Goal: Find specific page/section: Find specific page/section

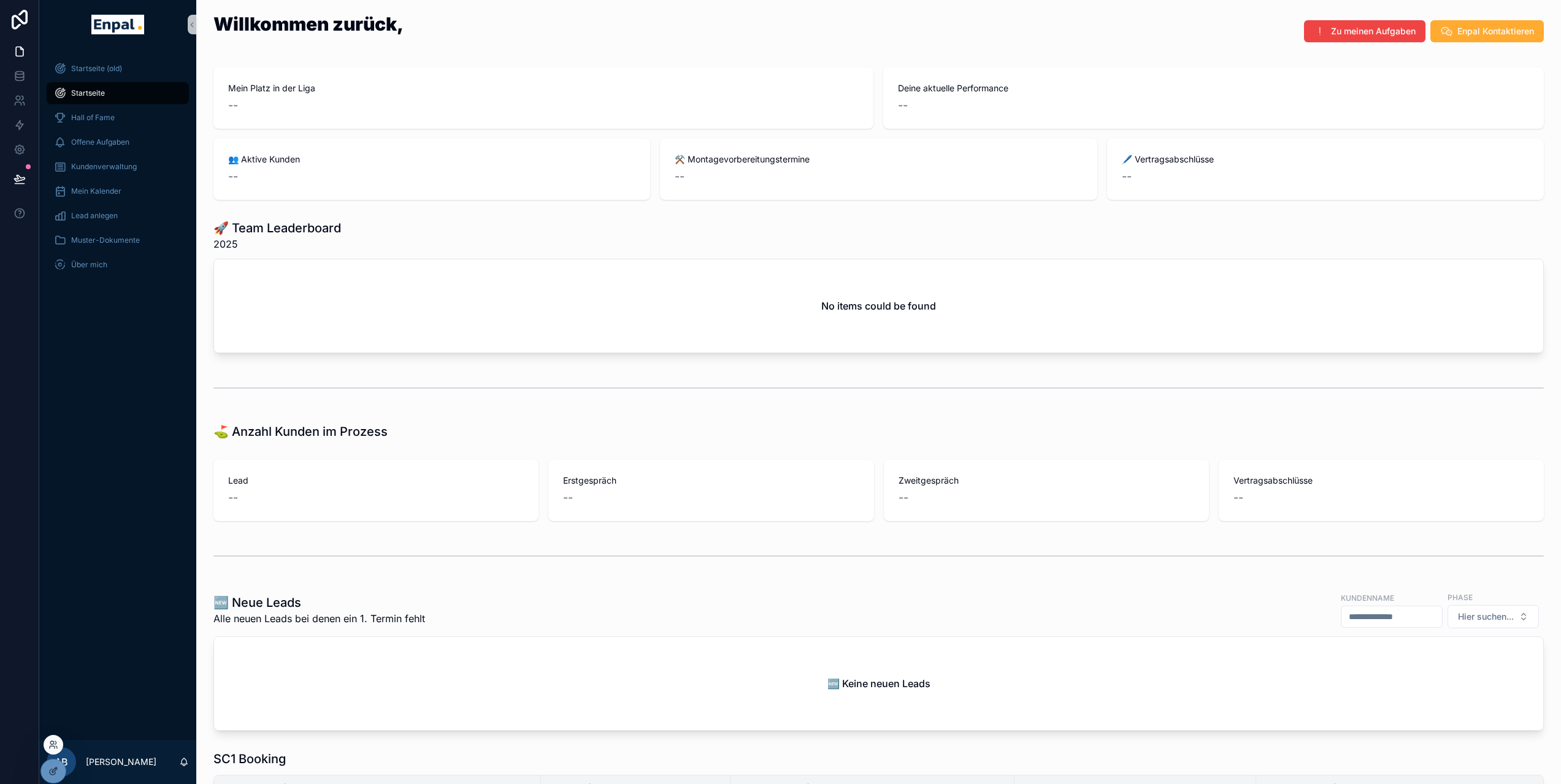
click at [47, 748] on div at bounding box center [53, 745] width 20 height 20
click at [54, 743] on icon at bounding box center [51, 743] width 3 height 3
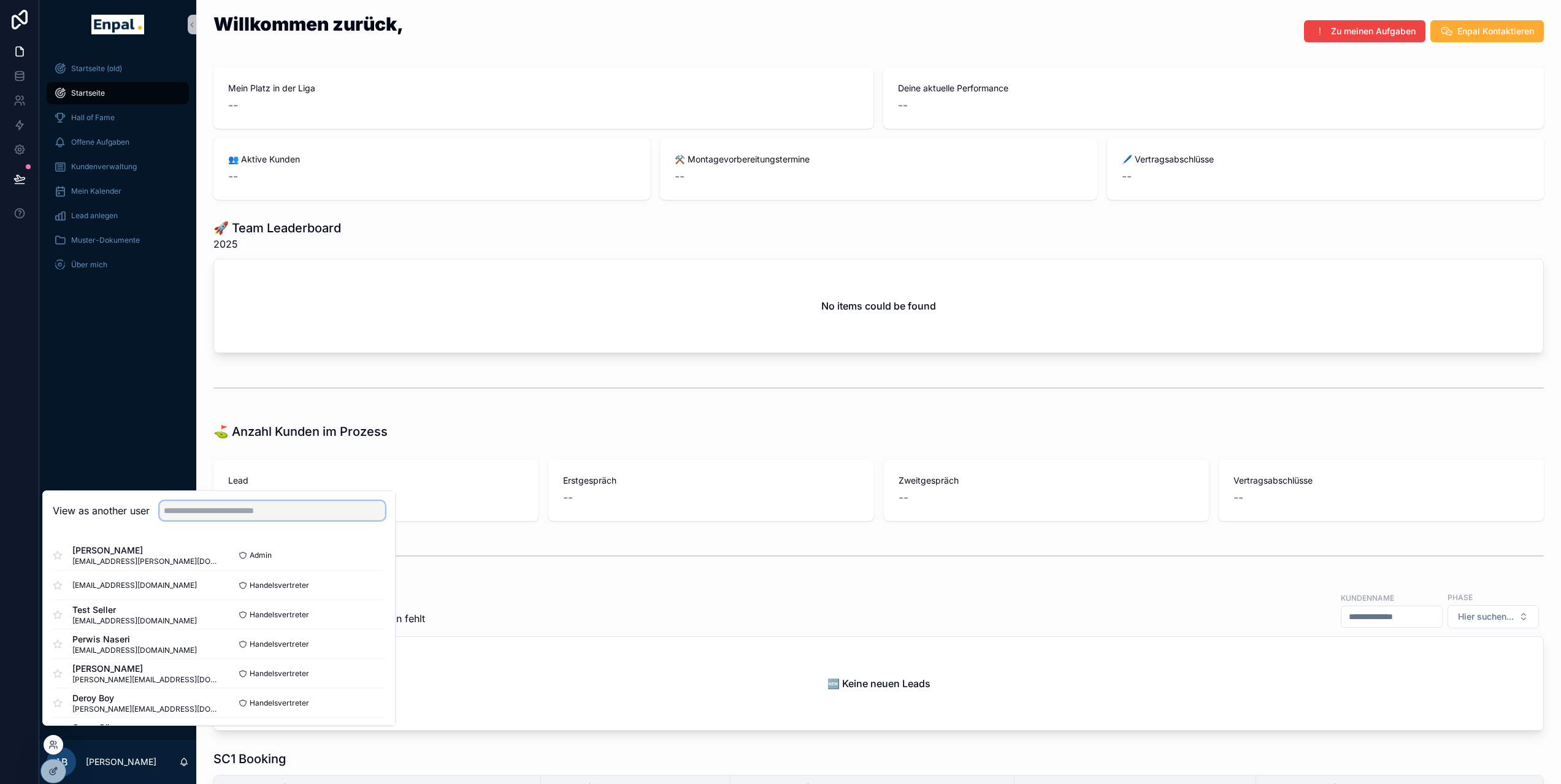
click at [219, 518] on input "text" at bounding box center [272, 510] width 226 height 20
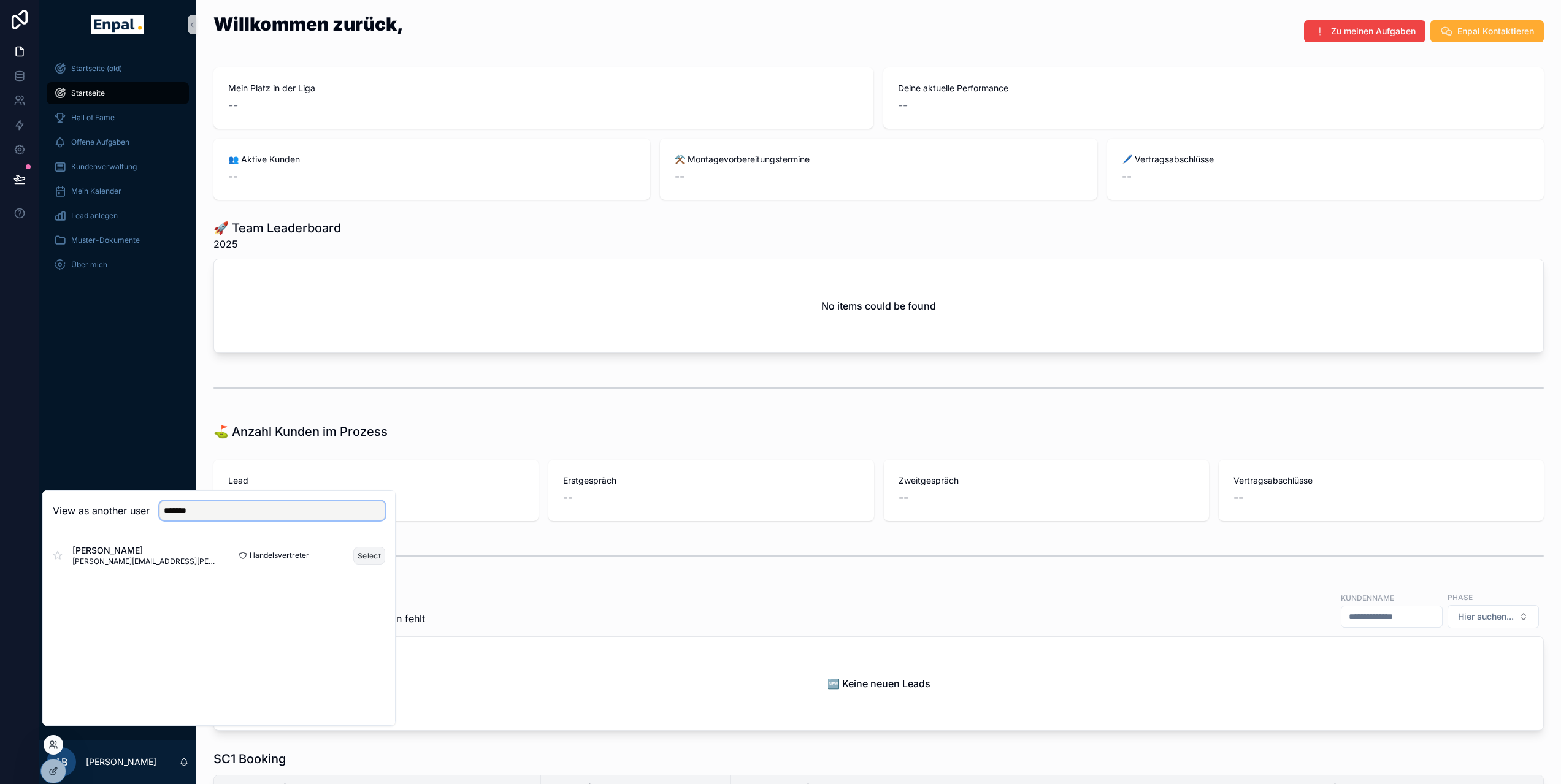
type input "*******"
click at [376, 556] on button "Select" at bounding box center [369, 556] width 32 height 18
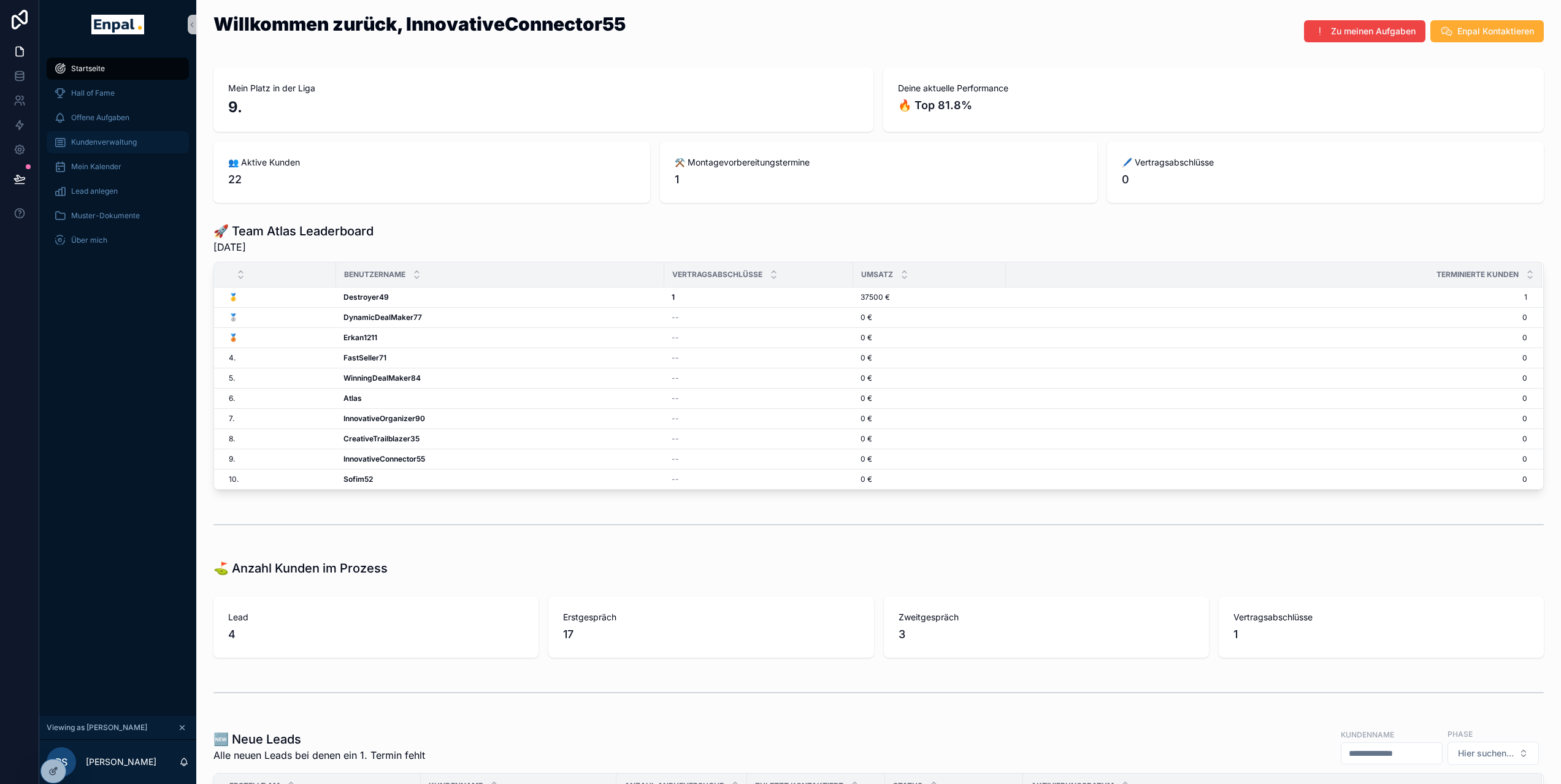
click at [101, 146] on span "Kundenverwaltung" at bounding box center [104, 143] width 66 height 10
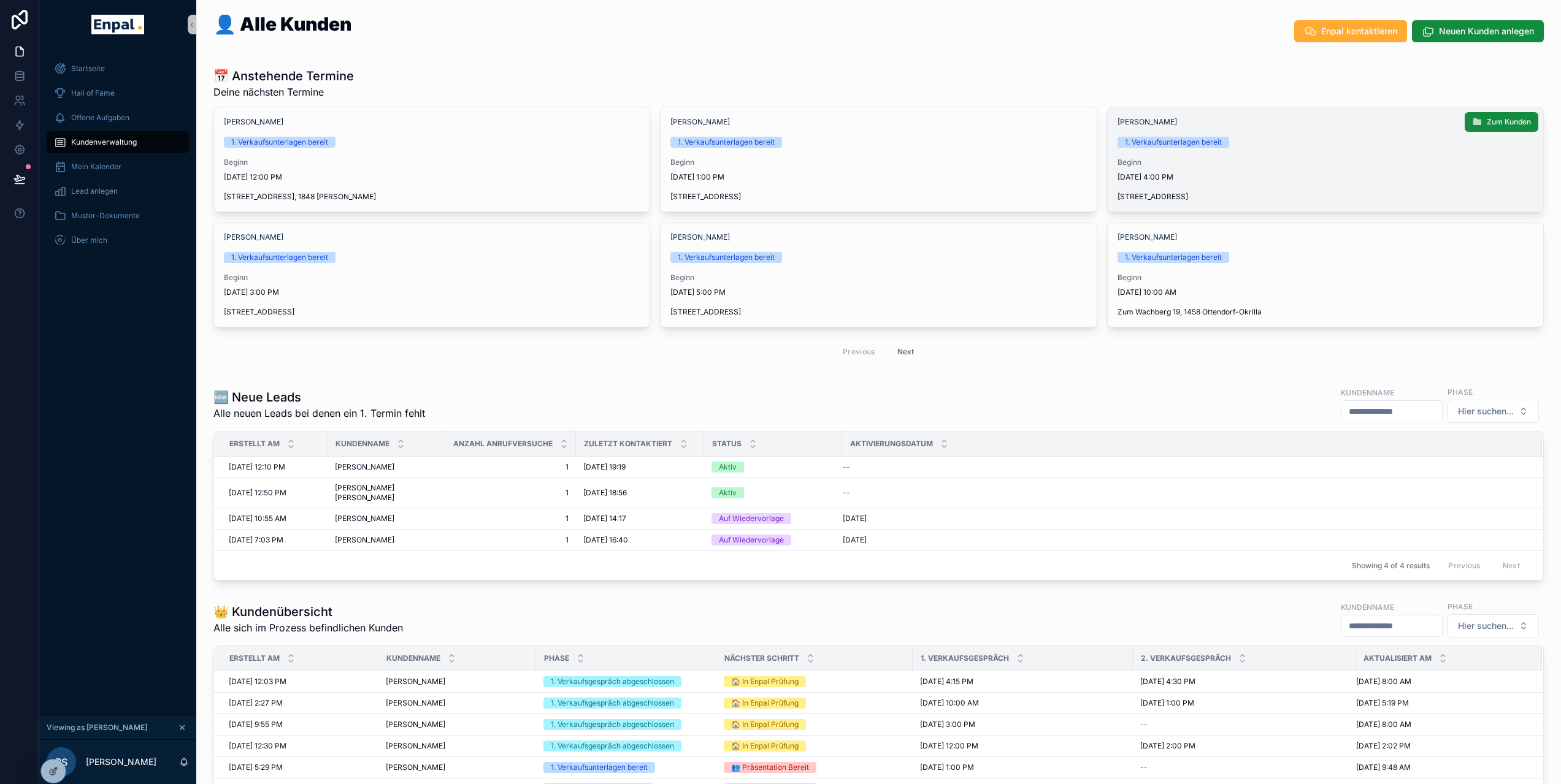
click at [1162, 159] on span "Beginn" at bounding box center [1325, 163] width 416 height 10
click at [1489, 121] on span "Zum Kunden" at bounding box center [1508, 122] width 44 height 10
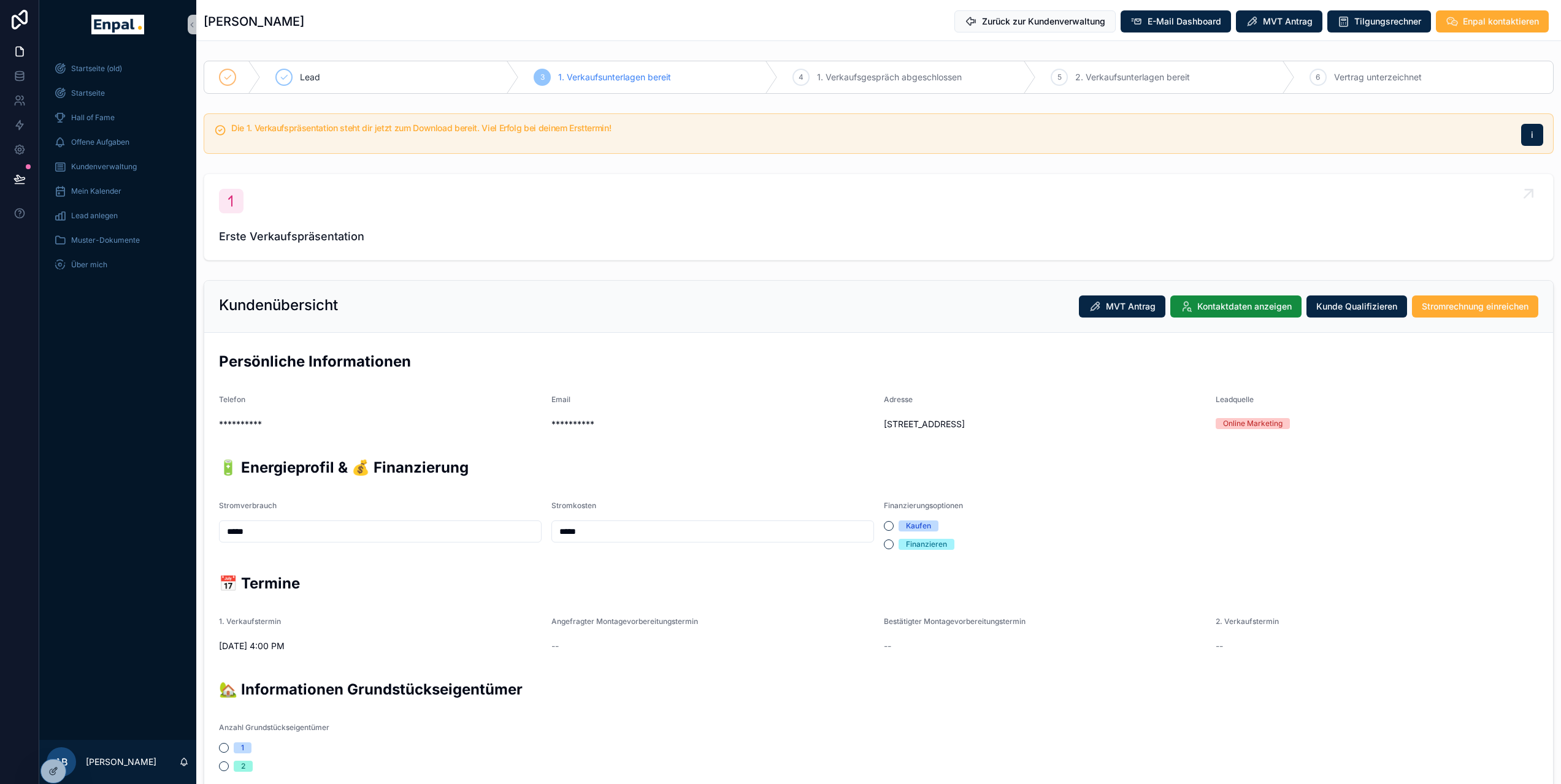
click at [347, 197] on div "Erste Verkaufspräsentation" at bounding box center [878, 217] width 1319 height 56
click at [379, 179] on link "Erste Verkaufspräsentation" at bounding box center [878, 217] width 1349 height 86
